Goal: Navigation & Orientation: Find specific page/section

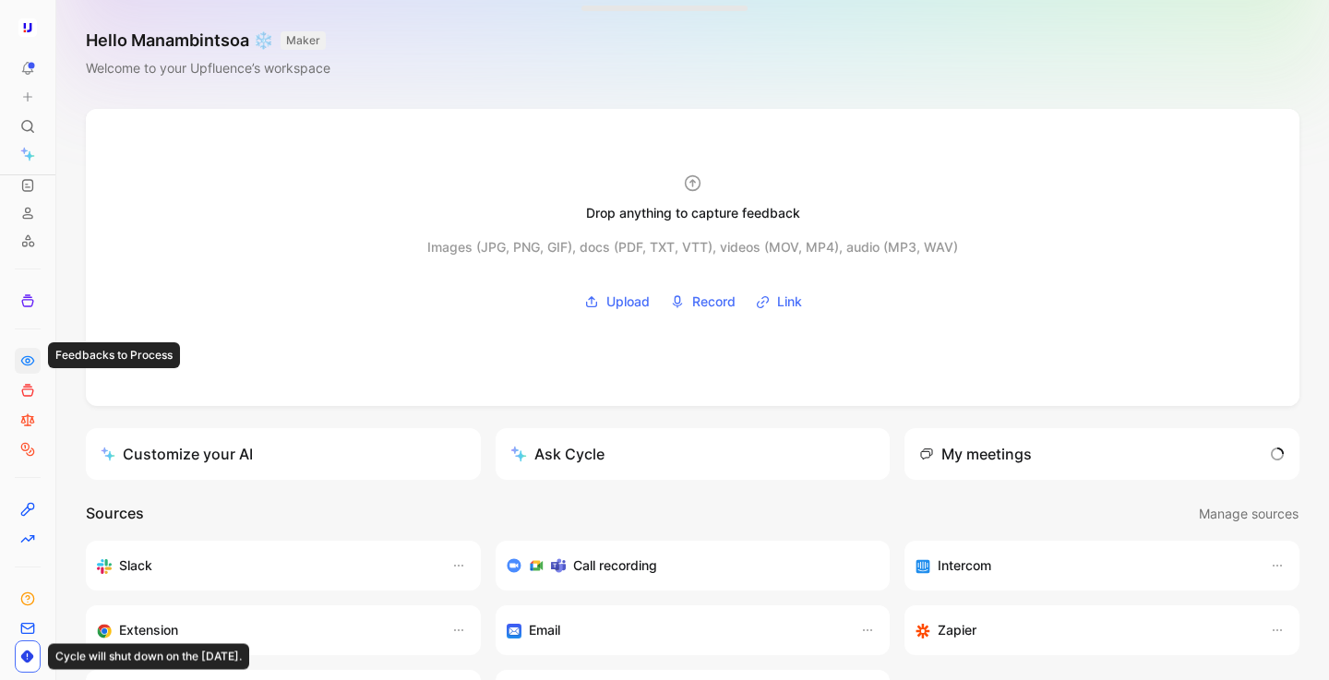
scroll to position [116, 0]
click at [59, 22] on use at bounding box center [60, 27] width 11 height 11
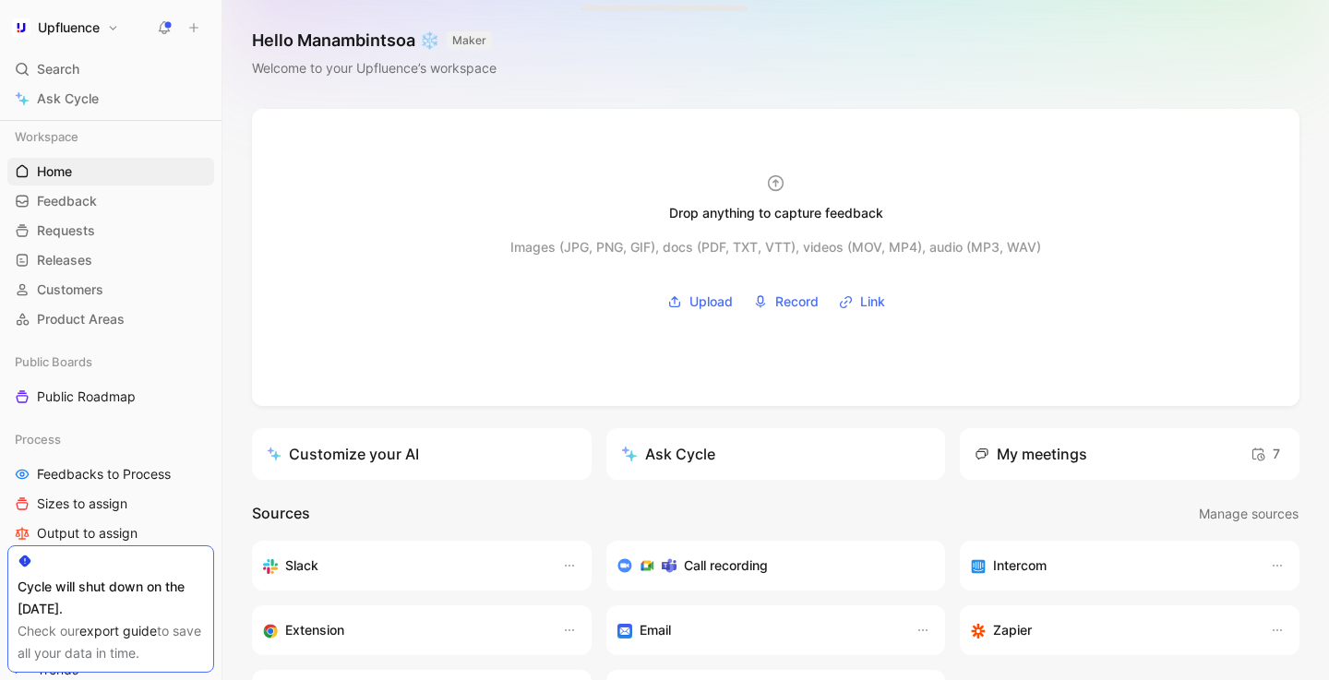
scroll to position [116, 0]
